Goal: Information Seeking & Learning: Learn about a topic

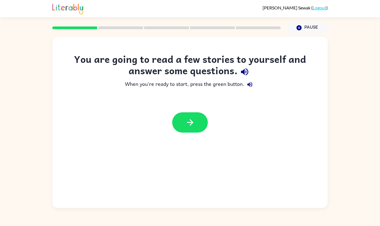
click at [200, 122] on button "button" at bounding box center [190, 122] width 36 height 20
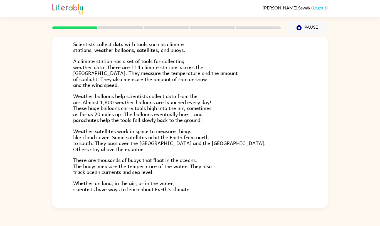
scroll to position [115, 0]
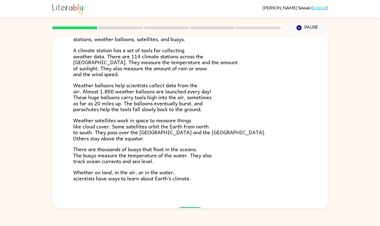
click at [282, 117] on p "Weather satellites work in space to measure things like cloud cover. Some satel…" at bounding box center [190, 129] width 234 height 24
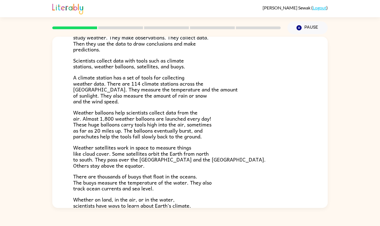
scroll to position [115, 0]
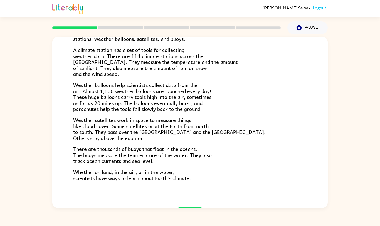
click at [192, 214] on icon "button" at bounding box center [190, 217] width 6 height 6
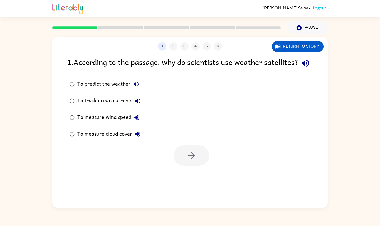
scroll to position [0, 0]
click at [126, 79] on div "To predict the weather" at bounding box center [109, 84] width 64 height 11
click at [124, 129] on div "To measure cloud cover" at bounding box center [110, 134] width 66 height 11
click at [202, 146] on button "button" at bounding box center [192, 156] width 36 height 20
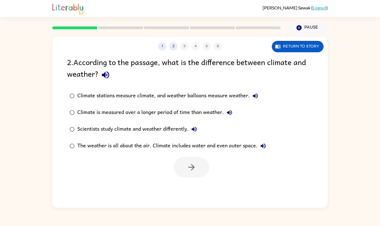
click at [219, 107] on div "Climate is measured over a longer period of time than weather." at bounding box center [156, 112] width 158 height 11
click at [249, 141] on div "The weather is all about the air. Climate includes water and even outer space." at bounding box center [172, 146] width 191 height 11
click at [319, 41] on button "Return to story" at bounding box center [298, 46] width 52 height 11
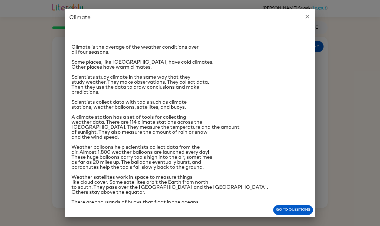
click at [318, 26] on div "Climate Climate is the average of the weather conditions over all four seasons.…" at bounding box center [190, 113] width 380 height 226
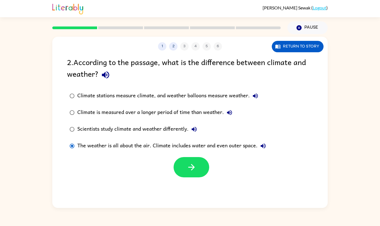
scroll to position [17, 0]
click at [165, 124] on div "Scientists study climate and weather differently." at bounding box center [138, 129] width 122 height 11
click at [151, 88] on label "Climate stations measure climate, and weather balloons measure weather." at bounding box center [168, 96] width 208 height 17
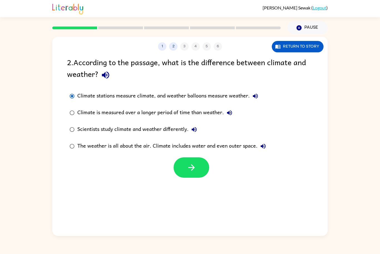
scroll to position [28, 0]
click at [198, 107] on div "Climate is measured over a longer period of time than weather." at bounding box center [156, 112] width 158 height 11
click at [191, 157] on button "button" at bounding box center [192, 167] width 36 height 20
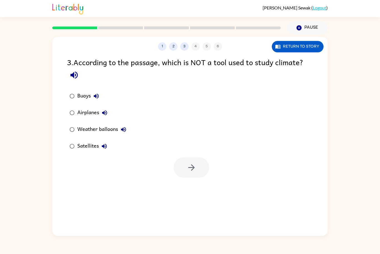
scroll to position [27, 0]
click at [175, 37] on div "1 2 3 4 5 6 Return to story" at bounding box center [189, 44] width 275 height 14
click at [182, 42] on button "3" at bounding box center [184, 46] width 8 height 8
click at [176, 42] on button "2" at bounding box center [173, 46] width 8 height 8
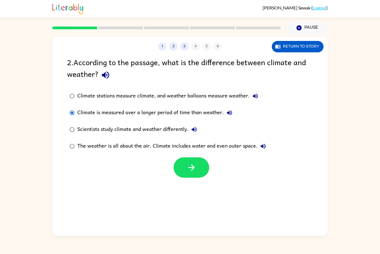
scroll to position [27, 0]
click at [187, 42] on button "3" at bounding box center [184, 46] width 8 height 8
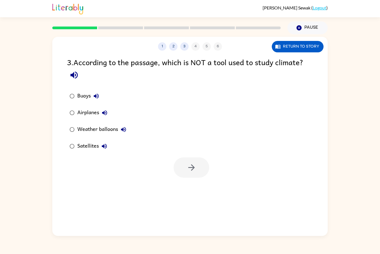
scroll to position [28, 0]
click at [193, 162] on icon "button" at bounding box center [192, 167] width 10 height 10
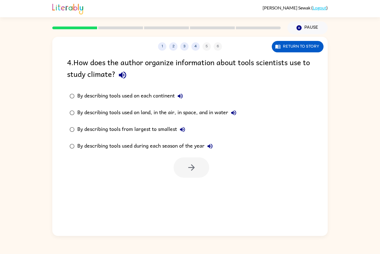
click at [171, 90] on div "By describing tools used on each continent" at bounding box center [131, 95] width 109 height 11
click at [205, 107] on div "By describing tools used on land, in the air, in space, and in water" at bounding box center [158, 112] width 162 height 11
click at [151, 124] on div "By describing tools from largest to smallest" at bounding box center [132, 129] width 111 height 11
click at [198, 107] on div "By describing tools used on land, in the air, in space, and in water" at bounding box center [158, 112] width 162 height 11
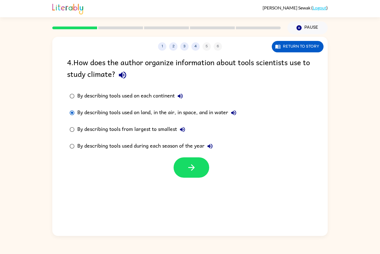
click at [191, 107] on div "By describing tools used on land, in the air, in space, and in water" at bounding box center [158, 112] width 162 height 11
click at [196, 162] on icon "button" at bounding box center [192, 167] width 10 height 10
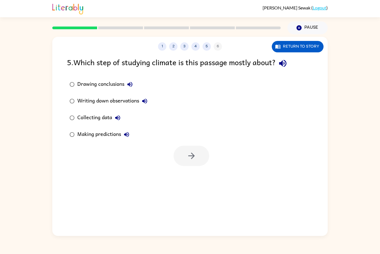
scroll to position [13, 0]
click at [114, 112] on button "Collecting data" at bounding box center [117, 117] width 11 height 11
click at [106, 112] on div "Collecting data" at bounding box center [100, 117] width 46 height 11
click at [195, 151] on icon "button" at bounding box center [192, 156] width 10 height 10
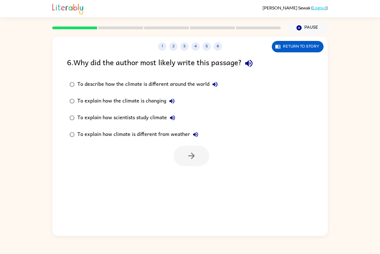
scroll to position [28, 0]
click at [202, 79] on div "To describe how the climate is different around the world" at bounding box center [148, 84] width 143 height 11
click at [151, 112] on div "To explain how scientists study climate" at bounding box center [127, 117] width 101 height 11
click at [123, 129] on div "To explain how climate is different from weather" at bounding box center [139, 134] width 124 height 11
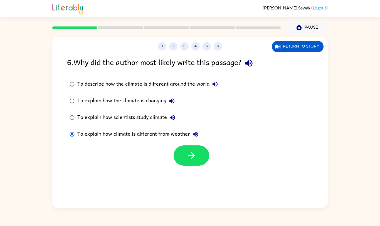
scroll to position [0, 0]
click at [156, 108] on label "To explain how the climate is changing" at bounding box center [143, 101] width 159 height 17
click at [150, 119] on div "To explain how scientists study climate" at bounding box center [127, 117] width 101 height 11
click at [192, 158] on icon "button" at bounding box center [191, 155] width 6 height 6
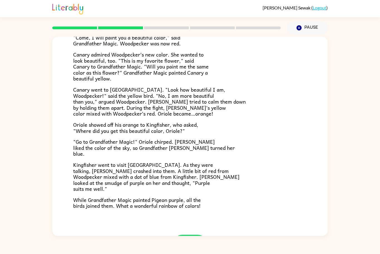
scroll to position [27, 0]
click at [179, 226] on button "button" at bounding box center [190, 245] width 36 height 20
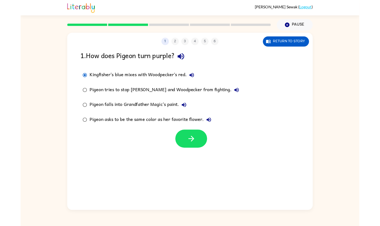
scroll to position [0, 0]
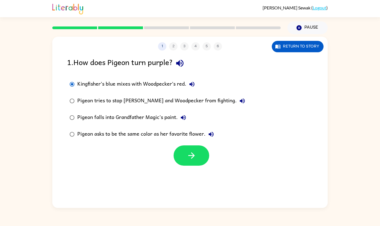
click at [184, 153] on button "button" at bounding box center [192, 156] width 36 height 20
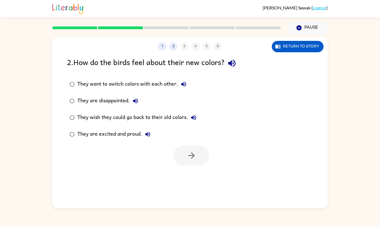
click at [119, 128] on label "They are excited and proud." at bounding box center [133, 134] width 138 height 17
click at [185, 153] on button "button" at bounding box center [192, 156] width 36 height 20
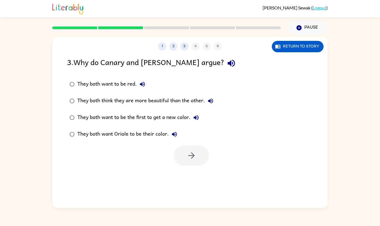
click at [174, 101] on div "They both think they are more beautiful than the other." at bounding box center [146, 100] width 139 height 11
click at [207, 158] on button "button" at bounding box center [192, 156] width 36 height 20
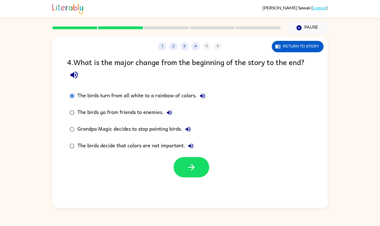
click at [202, 175] on button "button" at bounding box center [192, 167] width 36 height 20
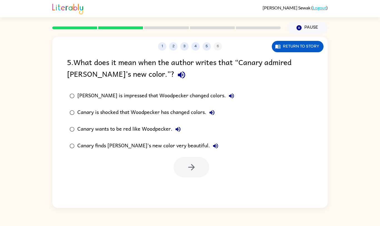
click at [180, 145] on div "Canary finds [PERSON_NAME]'s new color very beautiful." at bounding box center [149, 146] width 144 height 11
click at [190, 176] on button "button" at bounding box center [192, 167] width 36 height 20
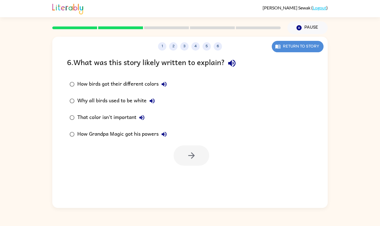
click at [302, 46] on button "Return to story" at bounding box center [298, 46] width 52 height 11
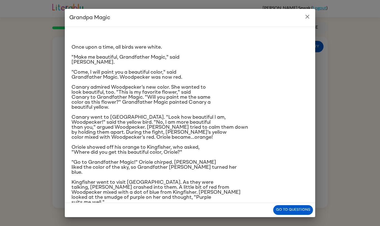
click at [312, 19] on button "close" at bounding box center [307, 16] width 11 height 11
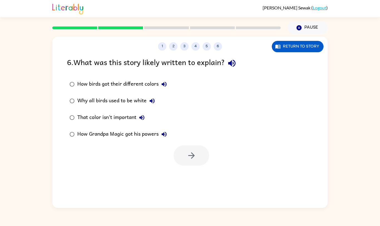
click at [314, 21] on button "Pause Pause" at bounding box center [307, 27] width 40 height 13
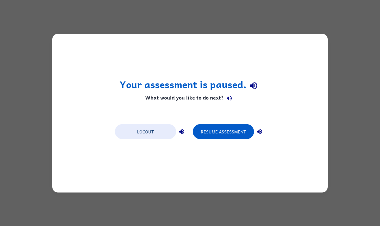
click at [231, 134] on button "Resume Assessment" at bounding box center [223, 131] width 61 height 15
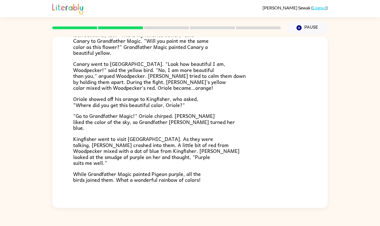
scroll to position [102, 0]
click at [195, 213] on button "button" at bounding box center [190, 219] width 36 height 20
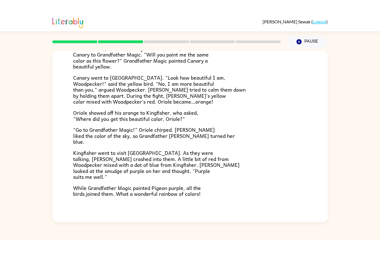
scroll to position [0, 0]
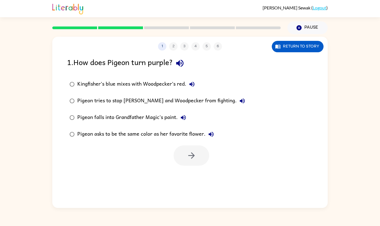
click at [162, 83] on div "Kingfisher’s blue mixes with Woodpecker’s red." at bounding box center [137, 84] width 120 height 11
click at [193, 163] on button "button" at bounding box center [192, 156] width 36 height 20
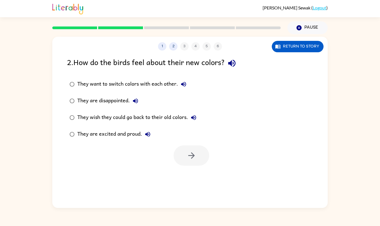
click at [135, 132] on div "They are excited and proud." at bounding box center [115, 134] width 76 height 11
click at [191, 159] on icon "button" at bounding box center [192, 156] width 10 height 10
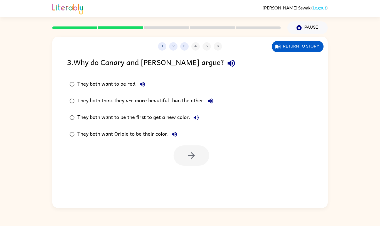
click at [174, 100] on div "They both think they are more beautiful than the other." at bounding box center [146, 100] width 139 height 11
click at [188, 164] on button "button" at bounding box center [192, 156] width 36 height 20
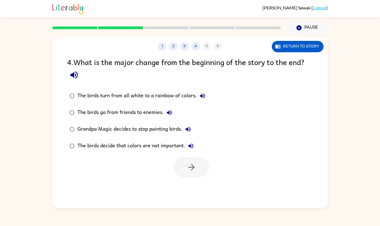
click at [172, 98] on div "The birds turn from all white to a rainbow of colors." at bounding box center [142, 95] width 131 height 11
click at [191, 171] on icon "button" at bounding box center [192, 167] width 10 height 10
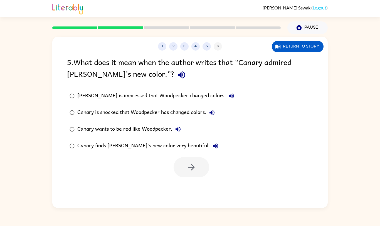
click at [193, 143] on div "Canary finds [PERSON_NAME]'s new color very beautiful." at bounding box center [149, 146] width 144 height 11
click at [192, 168] on icon "button" at bounding box center [192, 167] width 10 height 10
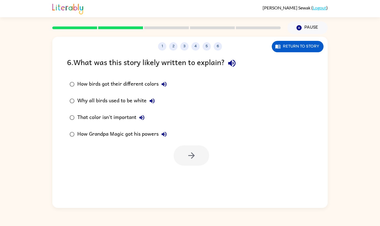
click at [137, 118] on button "That color isn't important" at bounding box center [141, 117] width 11 height 11
click at [126, 115] on div "That color isn't important" at bounding box center [112, 117] width 70 height 11
click at [152, 99] on icon "button" at bounding box center [152, 101] width 7 height 7
click at [169, 87] on button "How birds got their different colors" at bounding box center [164, 84] width 11 height 11
click at [164, 132] on icon "button" at bounding box center [164, 134] width 5 height 5
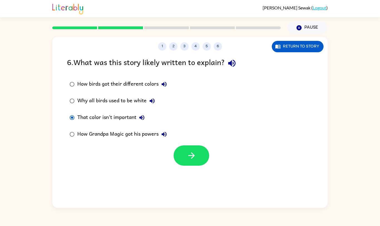
click at [168, 138] on button "How Grandpa Magic got his powers" at bounding box center [164, 134] width 11 height 11
click at [197, 153] on button "button" at bounding box center [192, 156] width 36 height 20
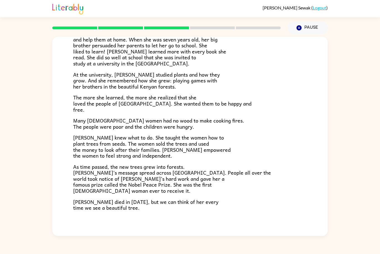
scroll to position [87, 0]
click at [200, 226] on button "button" at bounding box center [190, 247] width 36 height 20
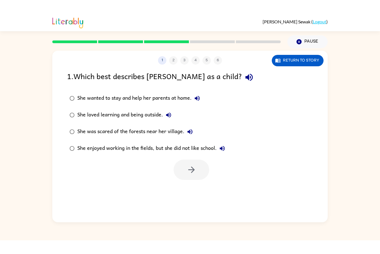
scroll to position [0, 0]
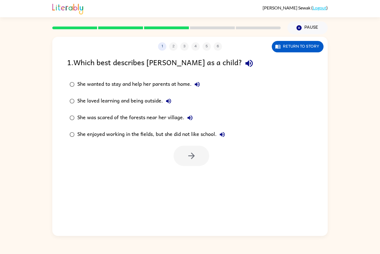
click at [153, 105] on div "She loved learning and being outside." at bounding box center [125, 100] width 97 height 11
click at [189, 163] on button "button" at bounding box center [192, 156] width 36 height 20
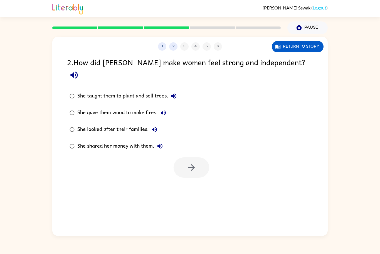
click at [153, 90] on div "She taught them to plant and sell trees." at bounding box center [128, 95] width 102 height 11
click at [195, 162] on icon "button" at bounding box center [192, 167] width 10 height 10
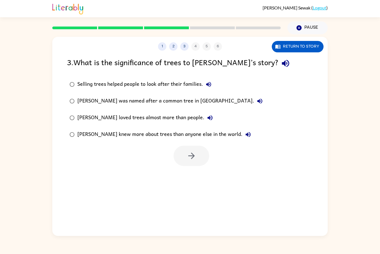
click at [189, 84] on div "Selling trees helped people to look after their families." at bounding box center [145, 84] width 137 height 11
click at [132, 138] on div "[PERSON_NAME] knew more about trees than anyone else in the world." at bounding box center [165, 134] width 176 height 11
click at [177, 86] on div "Selling trees helped people to look after their families." at bounding box center [145, 84] width 137 height 11
click at [194, 154] on icon "button" at bounding box center [192, 156] width 10 height 10
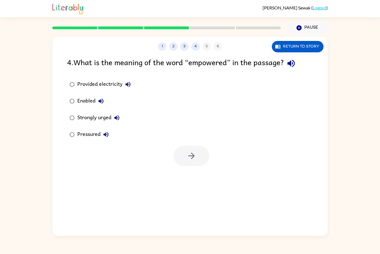
click at [97, 102] on button "Enabled" at bounding box center [100, 100] width 11 height 11
click at [85, 105] on div "Enabled" at bounding box center [91, 100] width 29 height 11
click at [132, 84] on button "Provided electricity" at bounding box center [127, 84] width 11 height 11
click at [132, 85] on button "Provided electricity" at bounding box center [127, 84] width 11 height 11
click at [127, 87] on icon "button" at bounding box center [128, 84] width 7 height 7
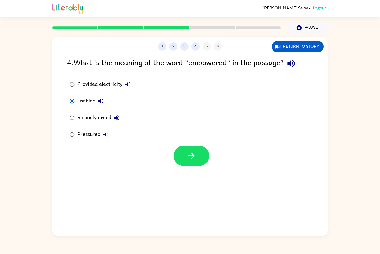
click at [120, 119] on icon "button" at bounding box center [117, 117] width 7 height 7
click at [107, 136] on icon "button" at bounding box center [106, 134] width 7 height 7
click at [100, 101] on icon "button" at bounding box center [100, 100] width 5 height 5
click at [183, 164] on button "button" at bounding box center [192, 156] width 36 height 20
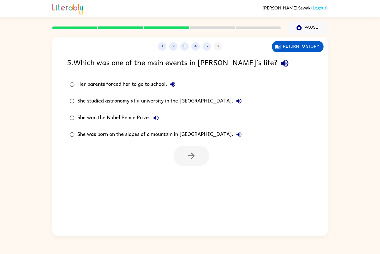
click at [313, 8] on link "Logout" at bounding box center [320, 7] width 14 height 5
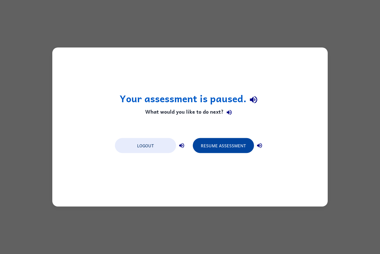
click at [231, 151] on button "Resume Assessment" at bounding box center [223, 145] width 61 height 15
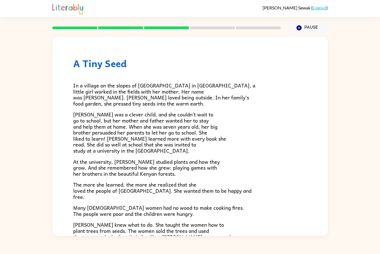
scroll to position [117, 0]
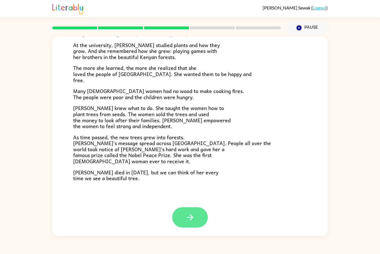
click at [199, 214] on button "button" at bounding box center [190, 217] width 36 height 20
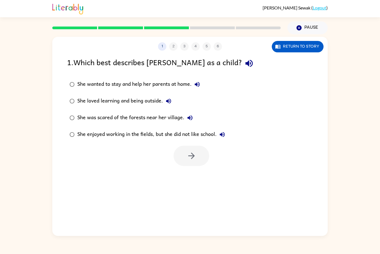
scroll to position [0, 0]
click at [154, 100] on div "She loved learning and being outside." at bounding box center [125, 100] width 97 height 11
click at [195, 162] on button "button" at bounding box center [192, 156] width 36 height 20
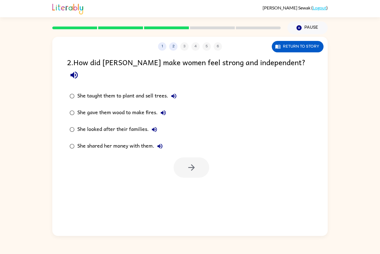
click at [159, 90] on div "She taught them to plant and sell trees." at bounding box center [128, 95] width 102 height 11
click at [199, 159] on button "button" at bounding box center [192, 167] width 36 height 20
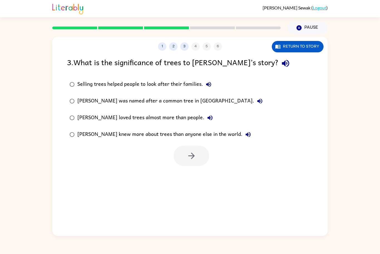
click at [171, 86] on div "Selling trees helped people to look after their families." at bounding box center [145, 84] width 137 height 11
click at [189, 157] on icon "button" at bounding box center [192, 156] width 10 height 10
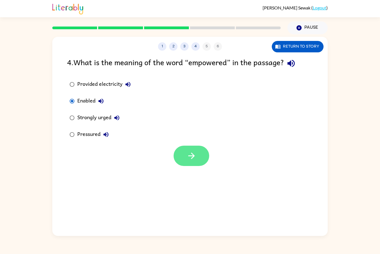
click at [193, 150] on button "button" at bounding box center [192, 156] width 36 height 20
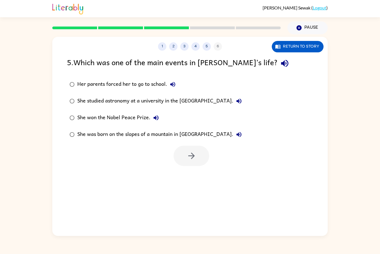
click at [132, 119] on div "She won the Nobel Peace Prize." at bounding box center [119, 117] width 84 height 11
click at [196, 157] on button "button" at bounding box center [192, 156] width 36 height 20
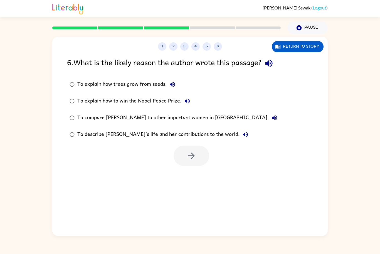
click at [192, 138] on div "To describe [PERSON_NAME]’s life and her contributions to the world." at bounding box center [164, 134] width 174 height 11
click at [203, 161] on button "button" at bounding box center [192, 156] width 36 height 20
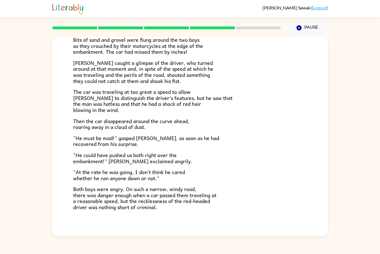
scroll to position [18, 0]
click at [177, 226] on button "button" at bounding box center [190, 246] width 36 height 20
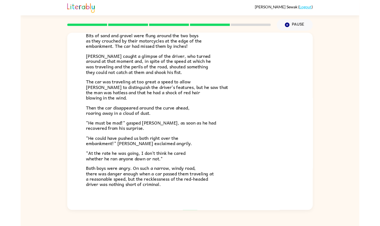
scroll to position [0, 0]
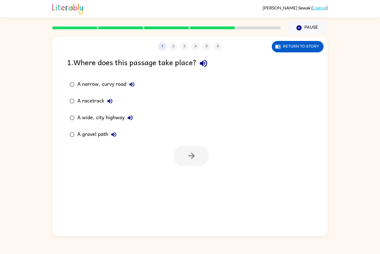
click at [112, 79] on div "A narrow, curvy road" at bounding box center [107, 84] width 60 height 11
click at [197, 146] on button "button" at bounding box center [192, 156] width 36 height 20
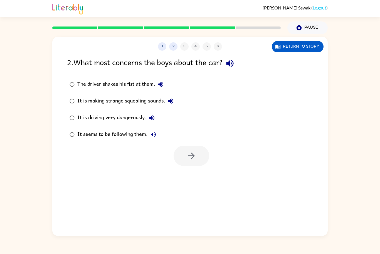
click at [286, 41] on button "Return to story" at bounding box center [298, 46] width 52 height 11
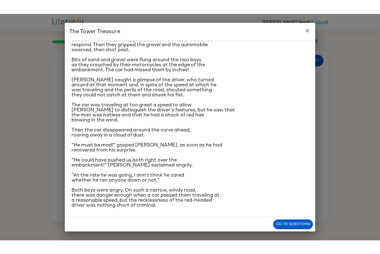
scroll to position [37, 0]
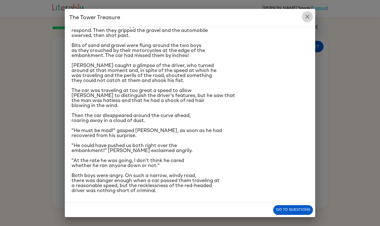
click at [309, 19] on icon "close" at bounding box center [307, 16] width 7 height 7
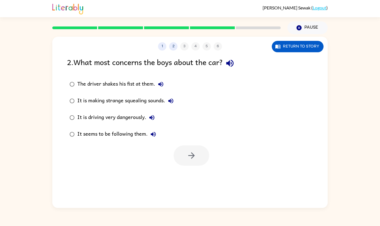
click at [158, 42] on button "1" at bounding box center [162, 46] width 8 height 8
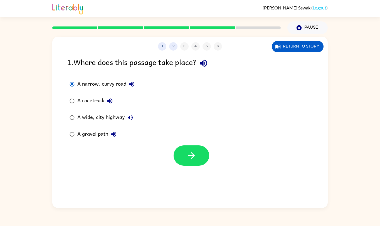
click at [110, 129] on button "A gravel path" at bounding box center [113, 134] width 11 height 11
click at [109, 129] on button "A gravel path" at bounding box center [113, 134] width 11 height 11
click at [91, 129] on div "A gravel path" at bounding box center [98, 134] width 42 height 11
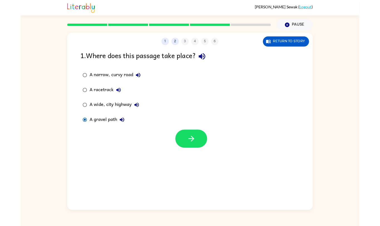
scroll to position [0, 0]
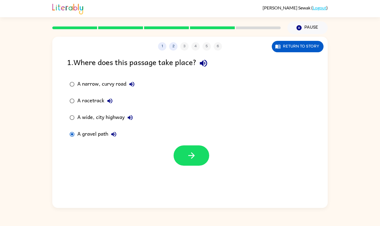
click at [193, 155] on icon "button" at bounding box center [192, 156] width 10 height 10
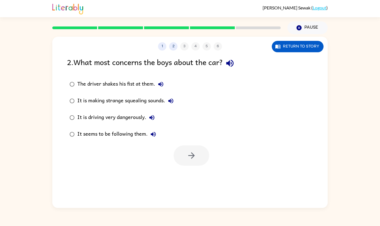
click at [123, 112] on div "It is driving very dangerously." at bounding box center [117, 117] width 80 height 11
click at [197, 149] on button "button" at bounding box center [192, 156] width 36 height 20
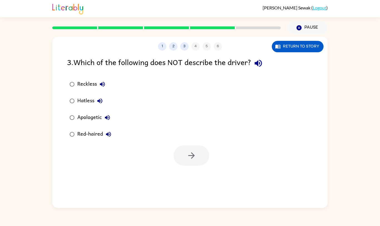
click at [90, 120] on div "Apologetic" at bounding box center [95, 117] width 36 height 11
click at [198, 156] on button "button" at bounding box center [192, 156] width 36 height 20
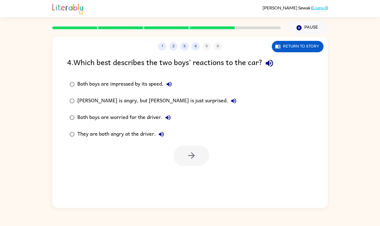
click at [127, 135] on div "They are both angry at the driver." at bounding box center [122, 134] width 90 height 11
click at [196, 159] on icon "button" at bounding box center [192, 156] width 10 height 10
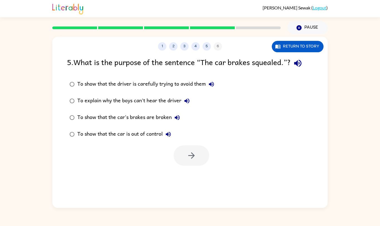
click at [154, 135] on div "To show that the car is out of control" at bounding box center [125, 134] width 97 height 11
click at [195, 156] on icon "button" at bounding box center [192, 156] width 10 height 10
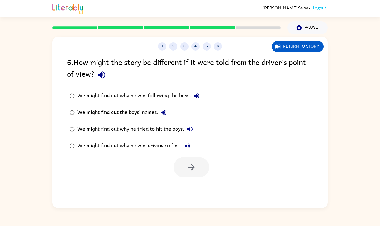
click at [171, 147] on div "We might find out why he was driving so fast." at bounding box center [135, 146] width 116 height 11
click at [196, 166] on icon "button" at bounding box center [192, 167] width 10 height 10
